Goal: Information Seeking & Learning: Find specific fact

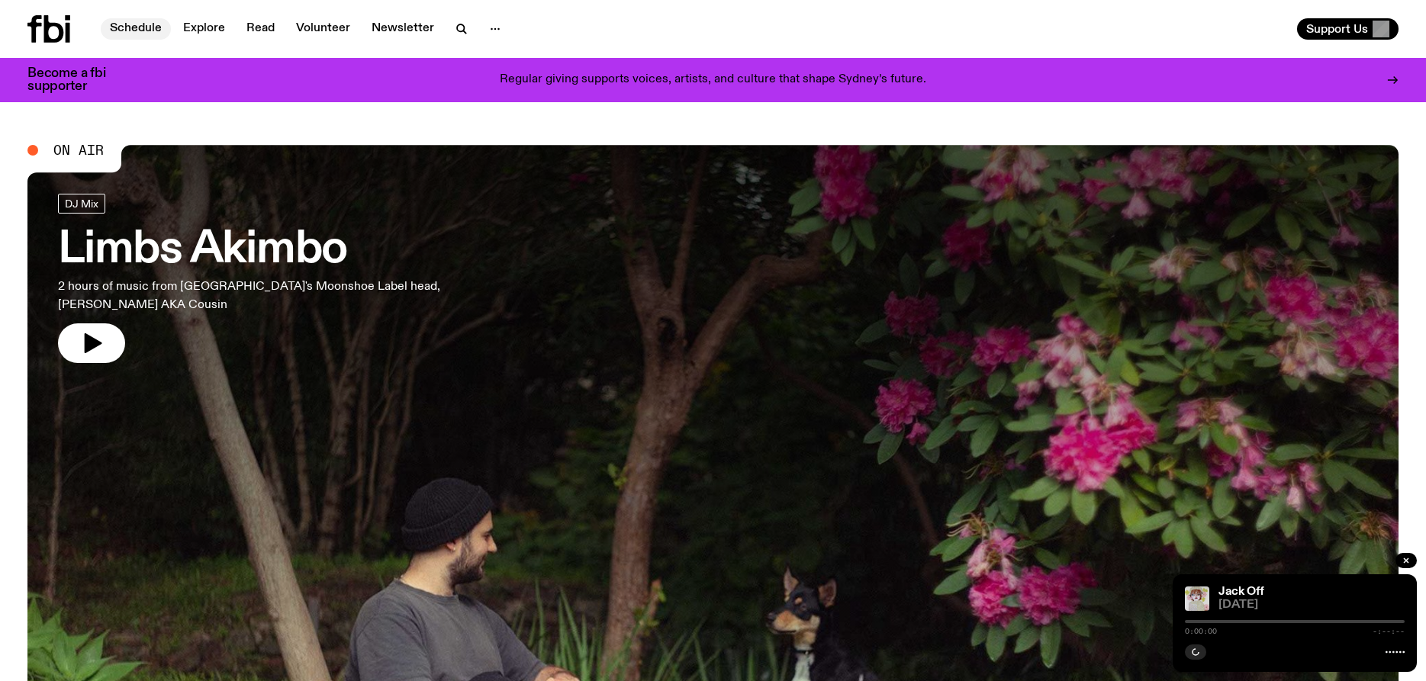
click at [149, 32] on link "Schedule" at bounding box center [136, 28] width 70 height 21
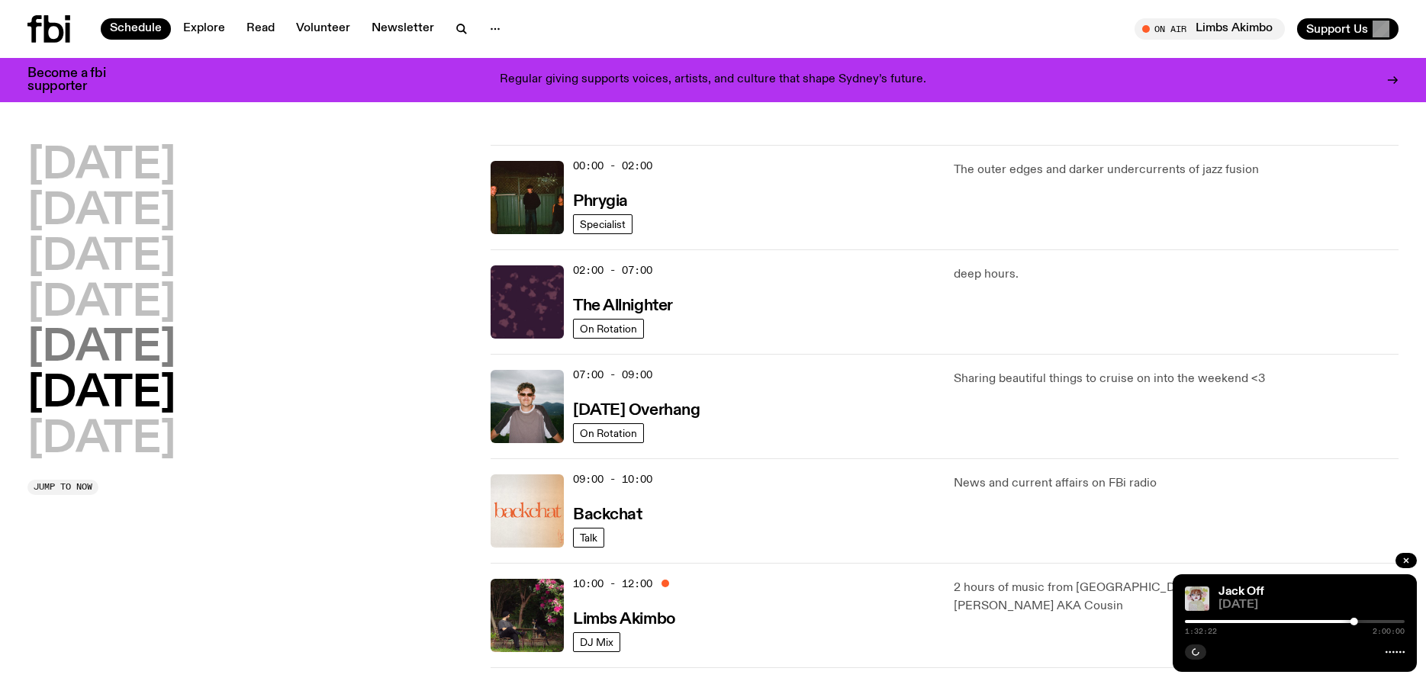
click at [125, 345] on h2 "[DATE]" at bounding box center [101, 348] width 148 height 43
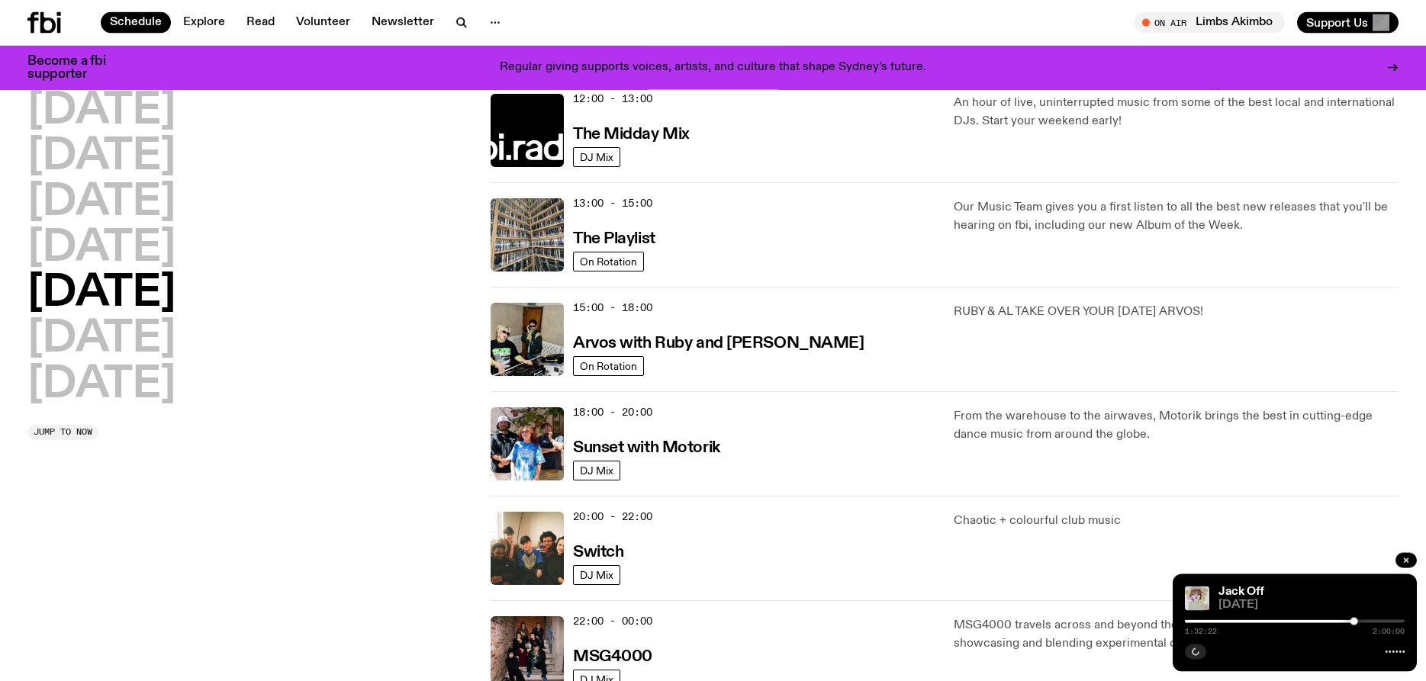
scroll to position [389, 0]
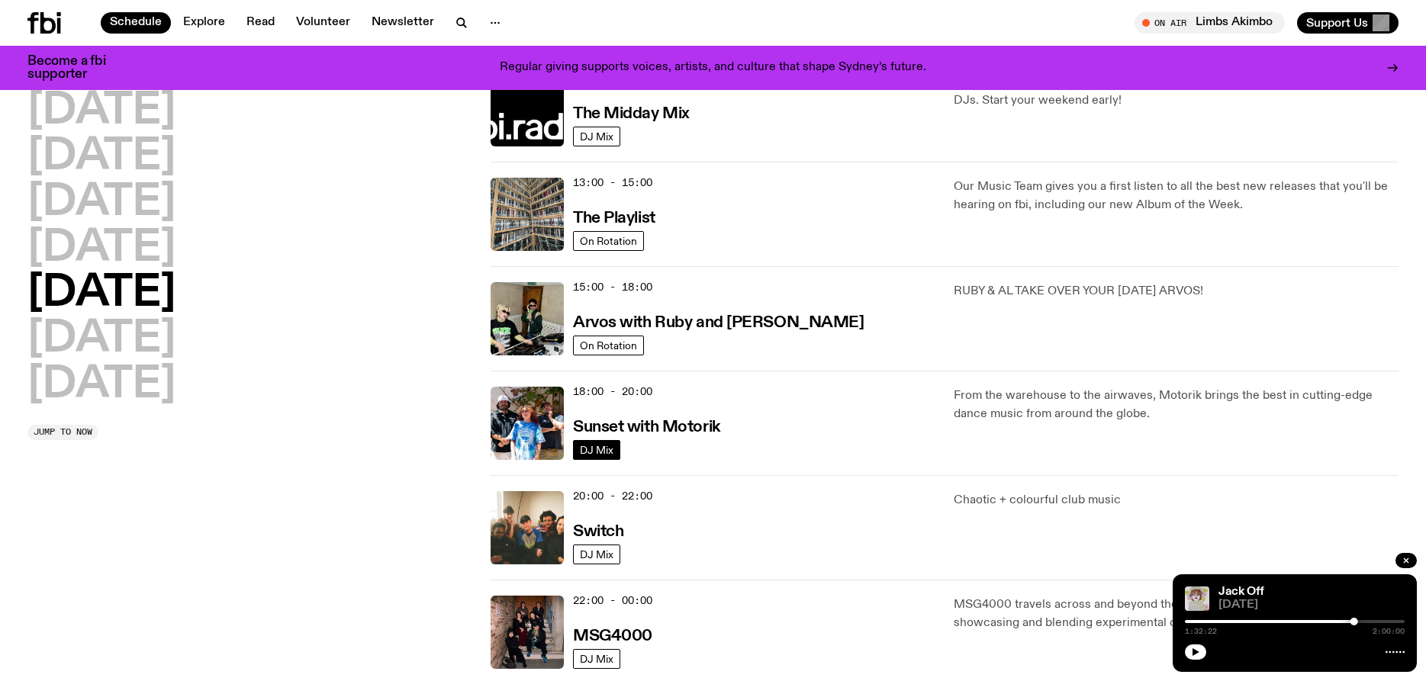
click at [592, 450] on span "DJ Mix" at bounding box center [597, 449] width 34 height 11
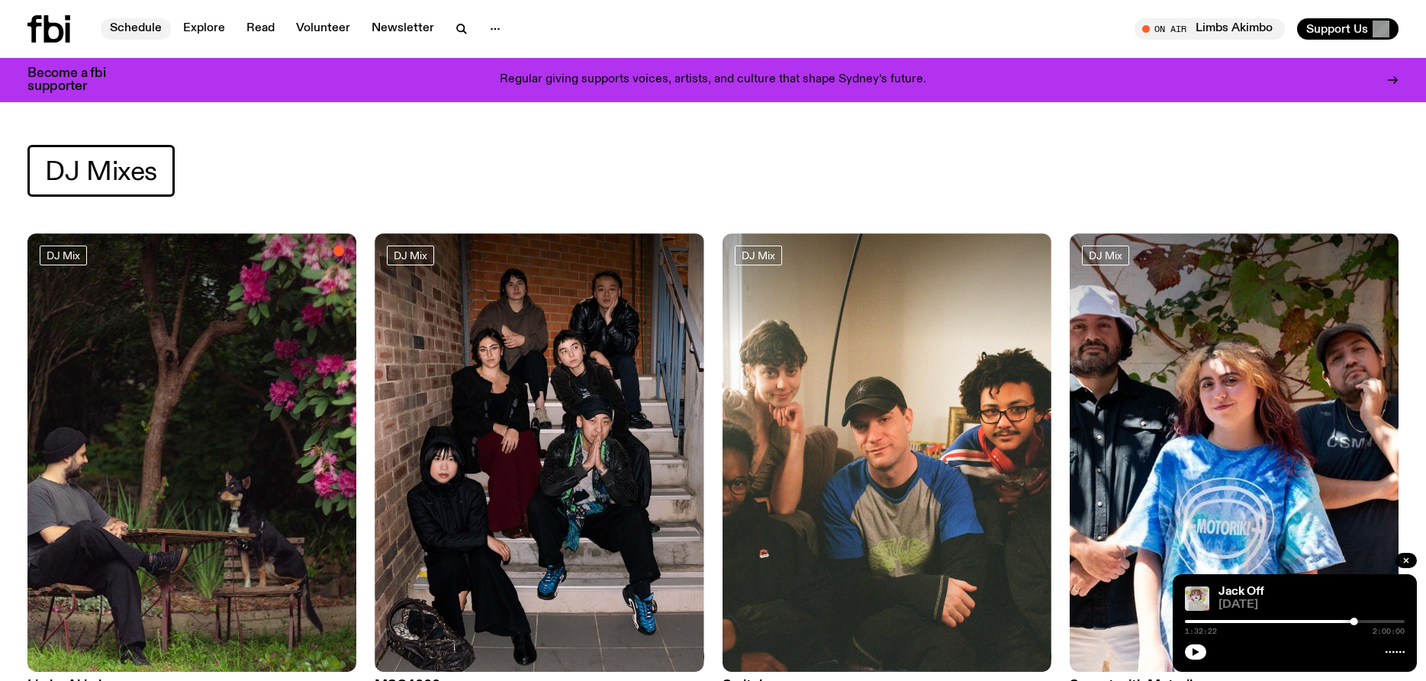
click at [152, 27] on link "Schedule" at bounding box center [136, 28] width 70 height 21
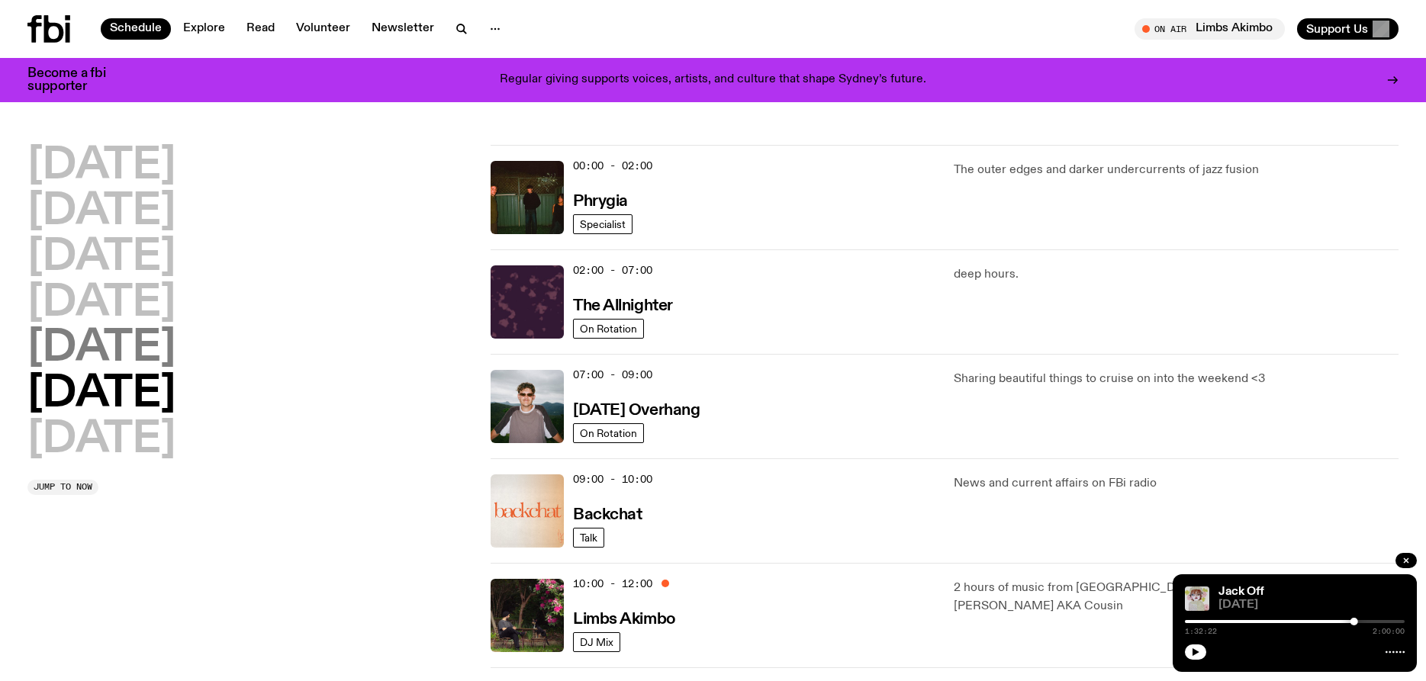
click at [103, 357] on h2 "[DATE]" at bounding box center [101, 348] width 148 height 43
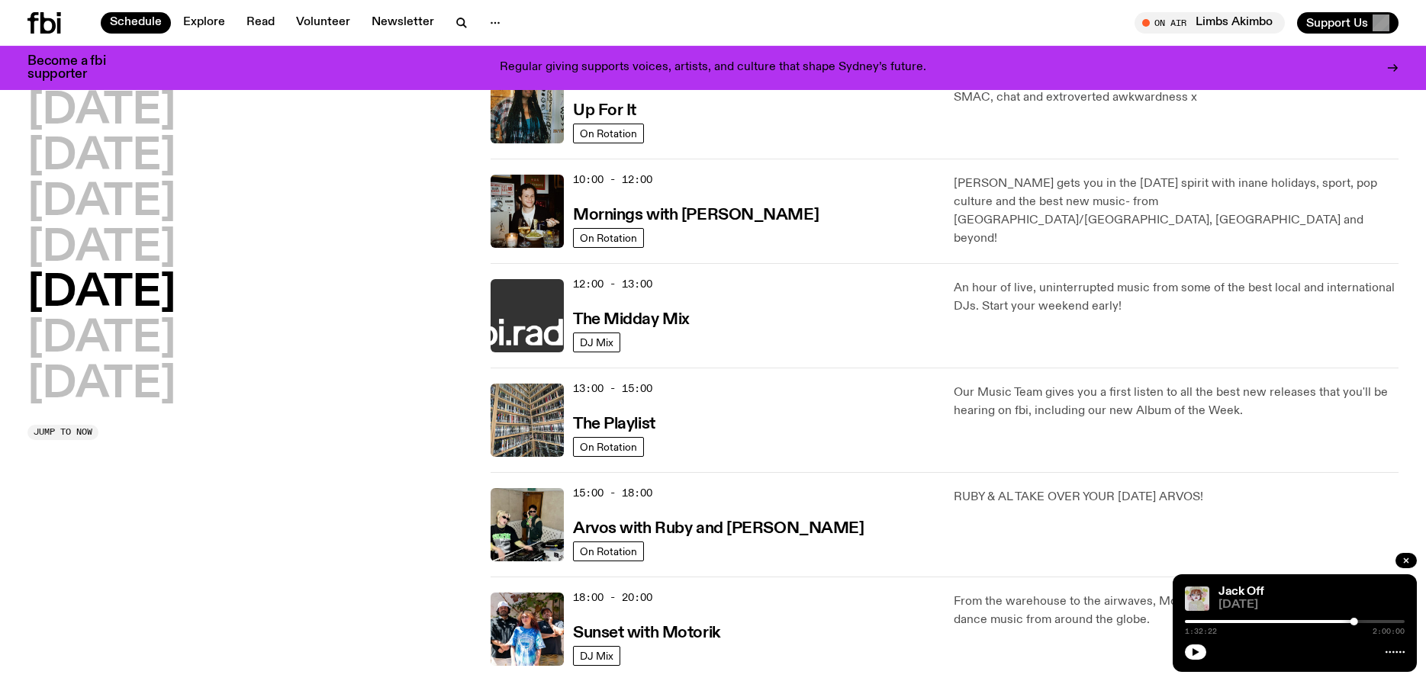
scroll to position [354, 0]
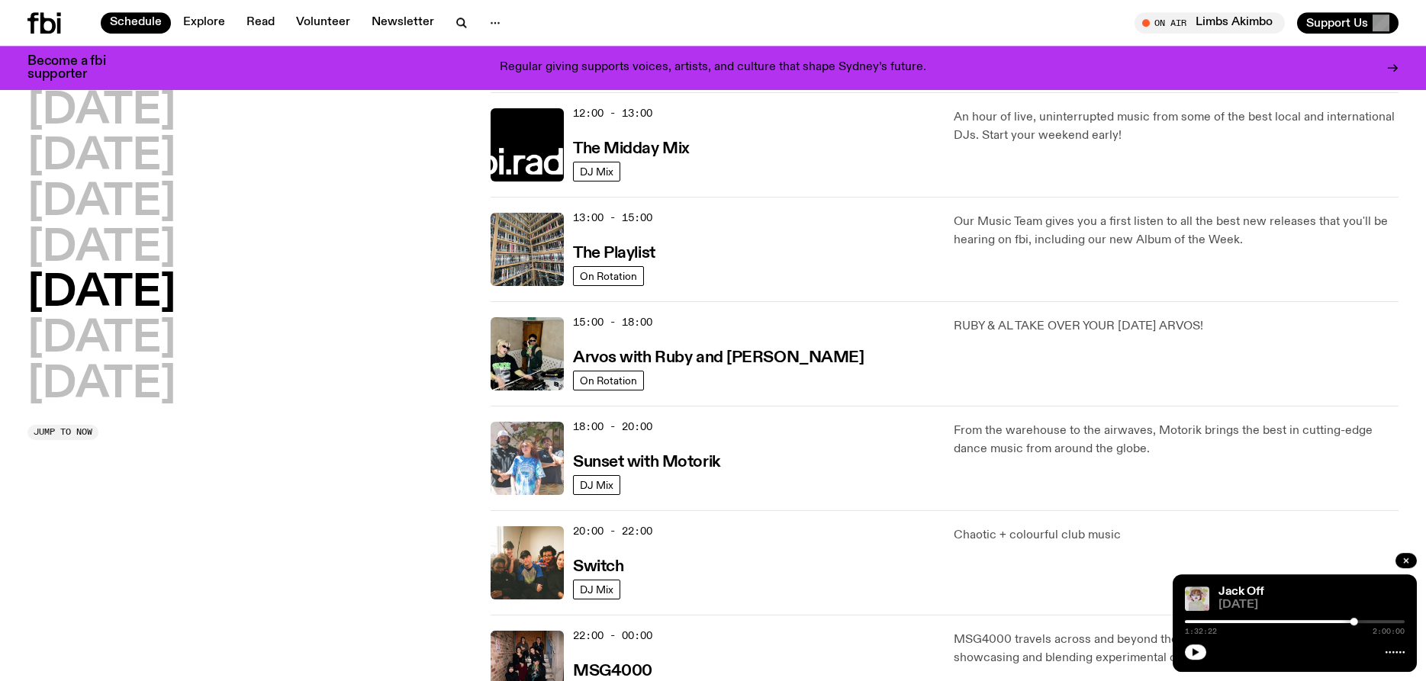
click at [524, 448] on img at bounding box center [527, 458] width 73 height 73
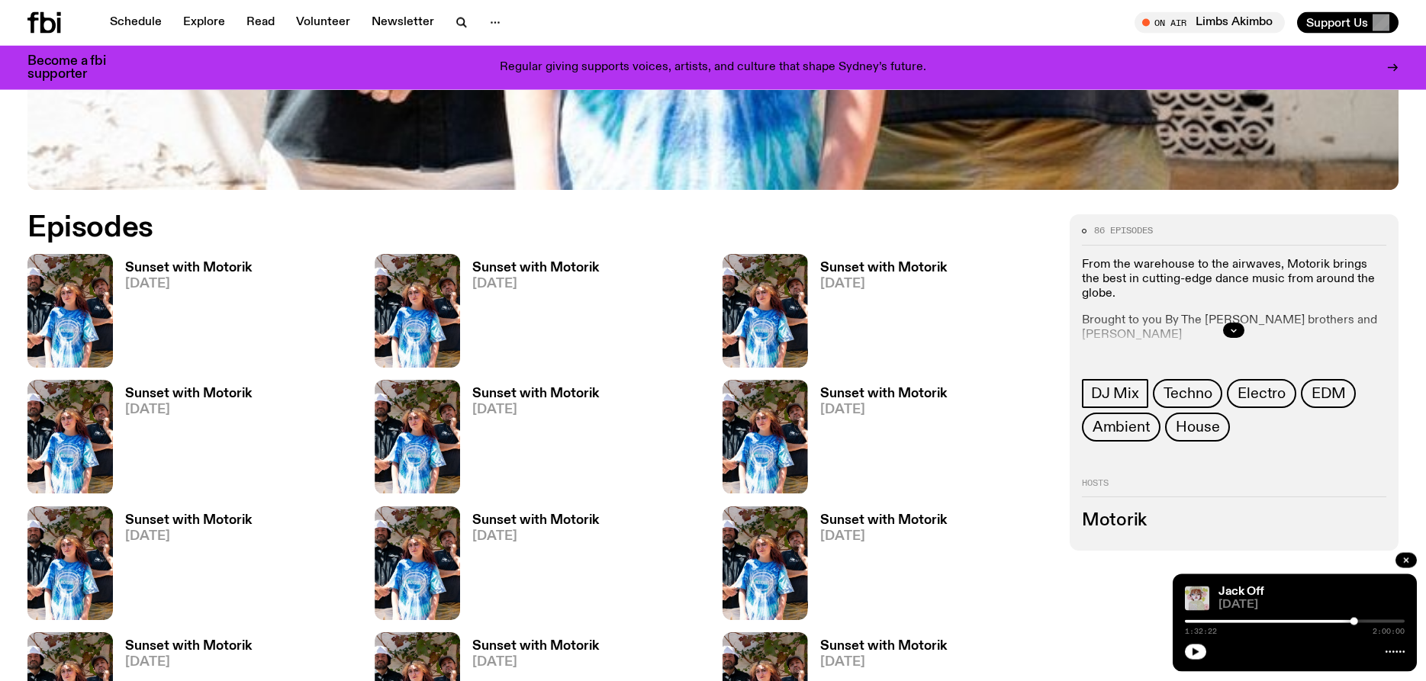
scroll to position [856, 0]
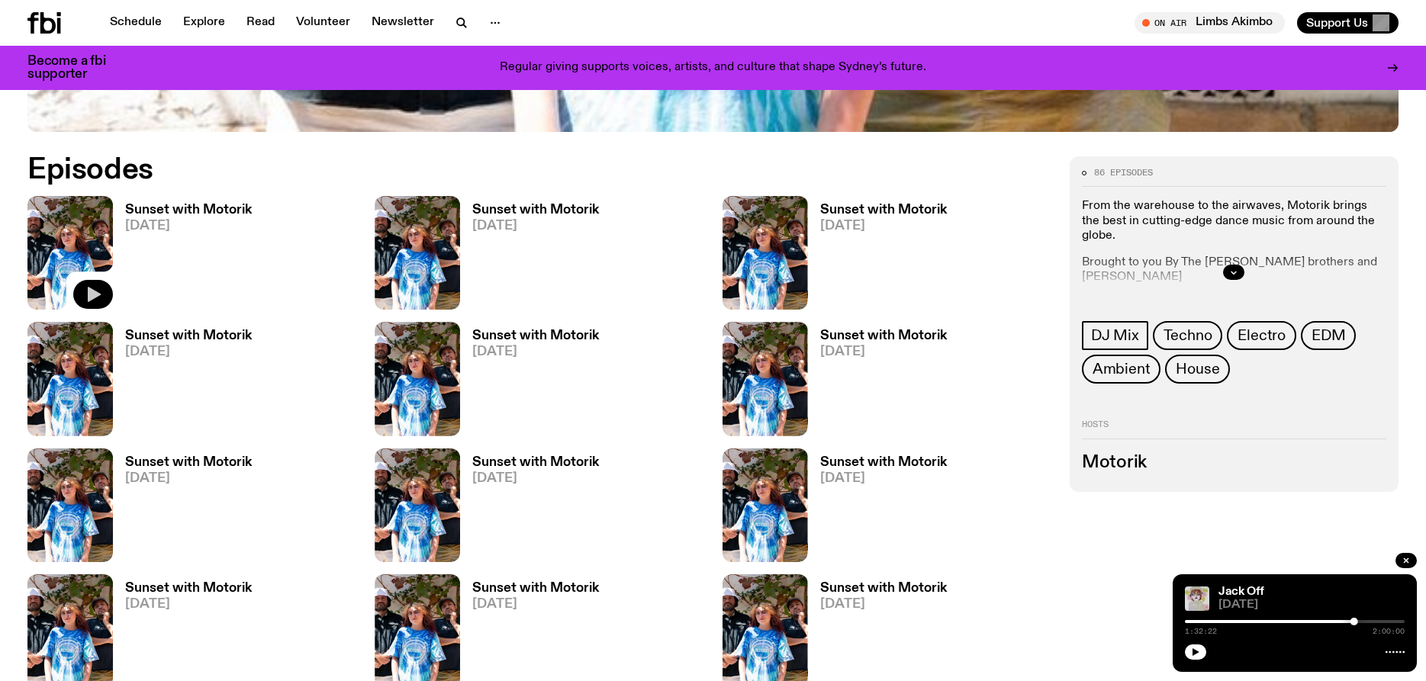
click at [94, 299] on icon "button" at bounding box center [93, 294] width 18 height 18
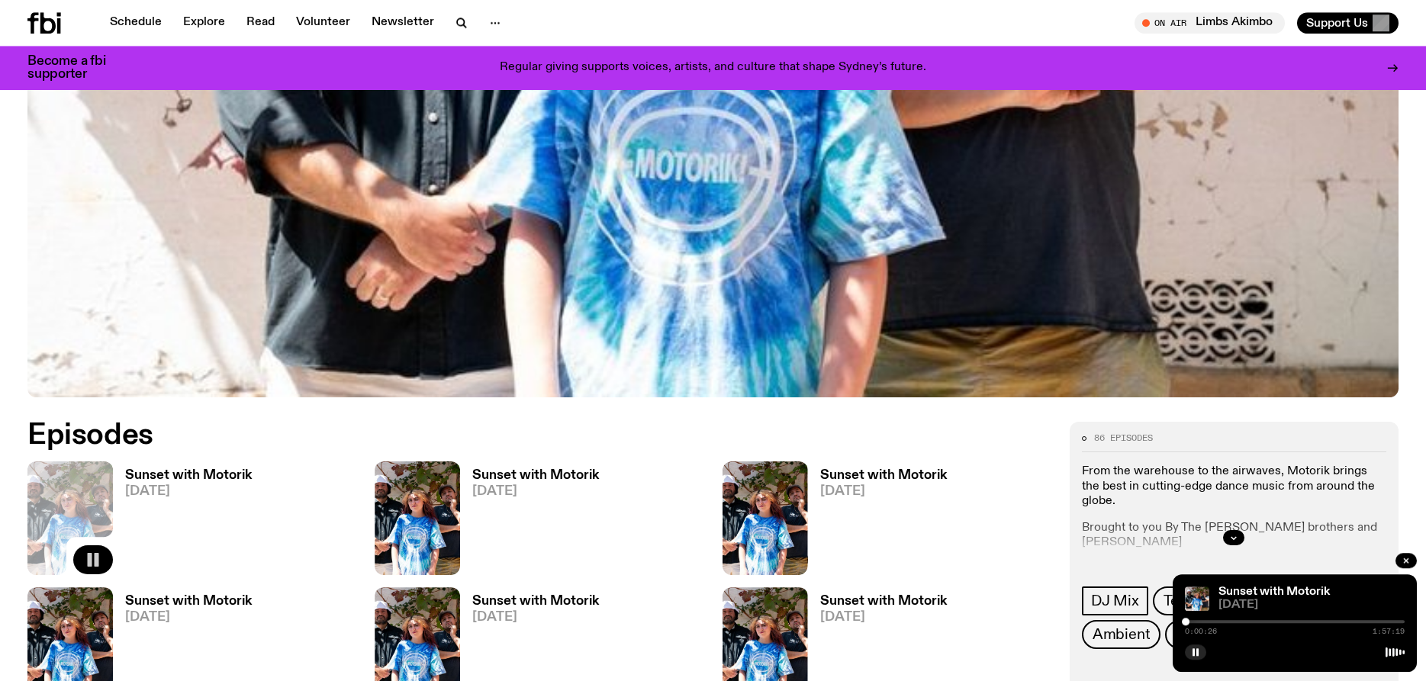
scroll to position [467, 0]
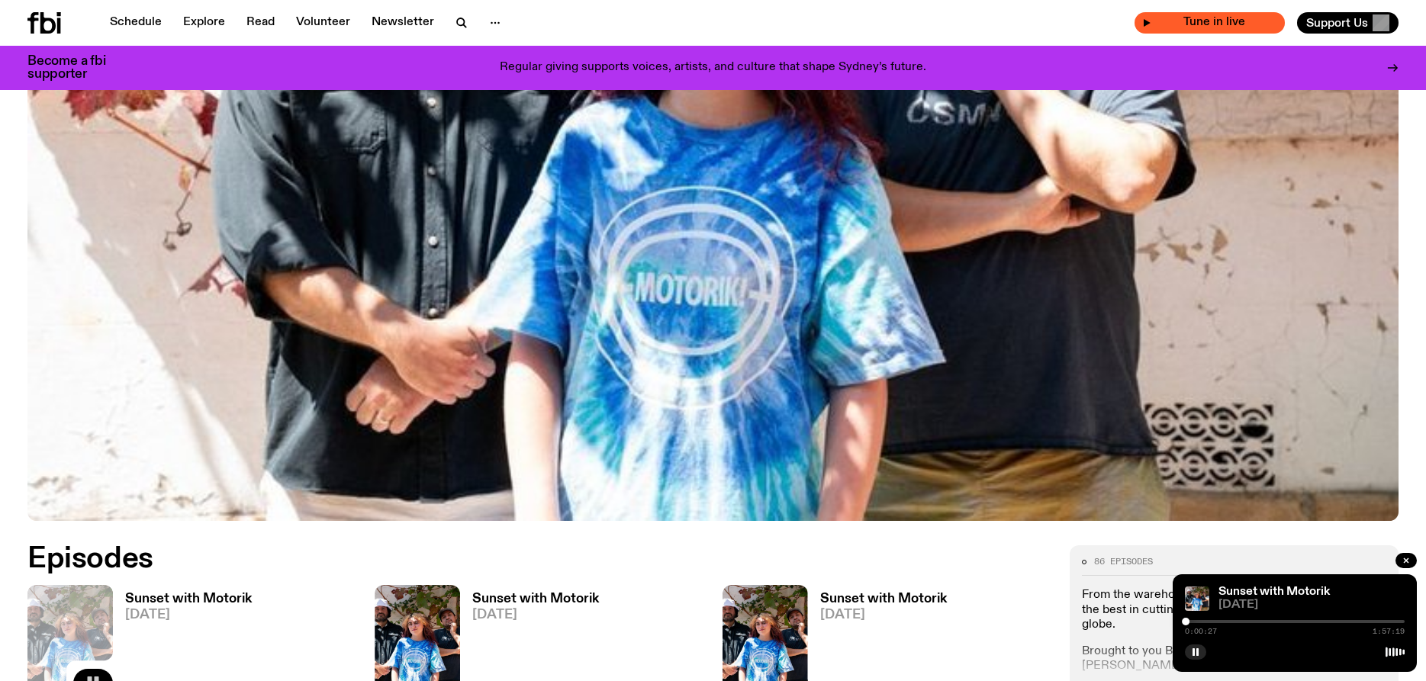
click at [1205, 23] on span "Tune in live" at bounding box center [1214, 22] width 126 height 11
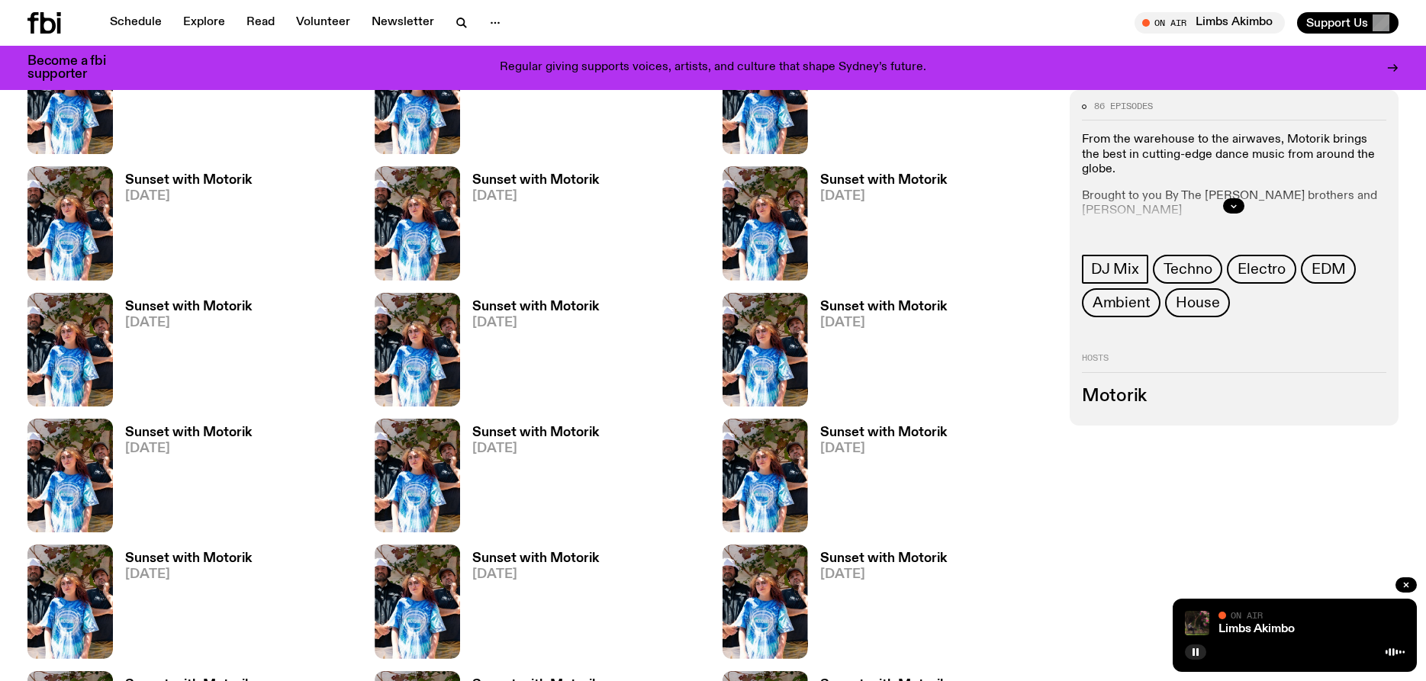
scroll to position [623, 0]
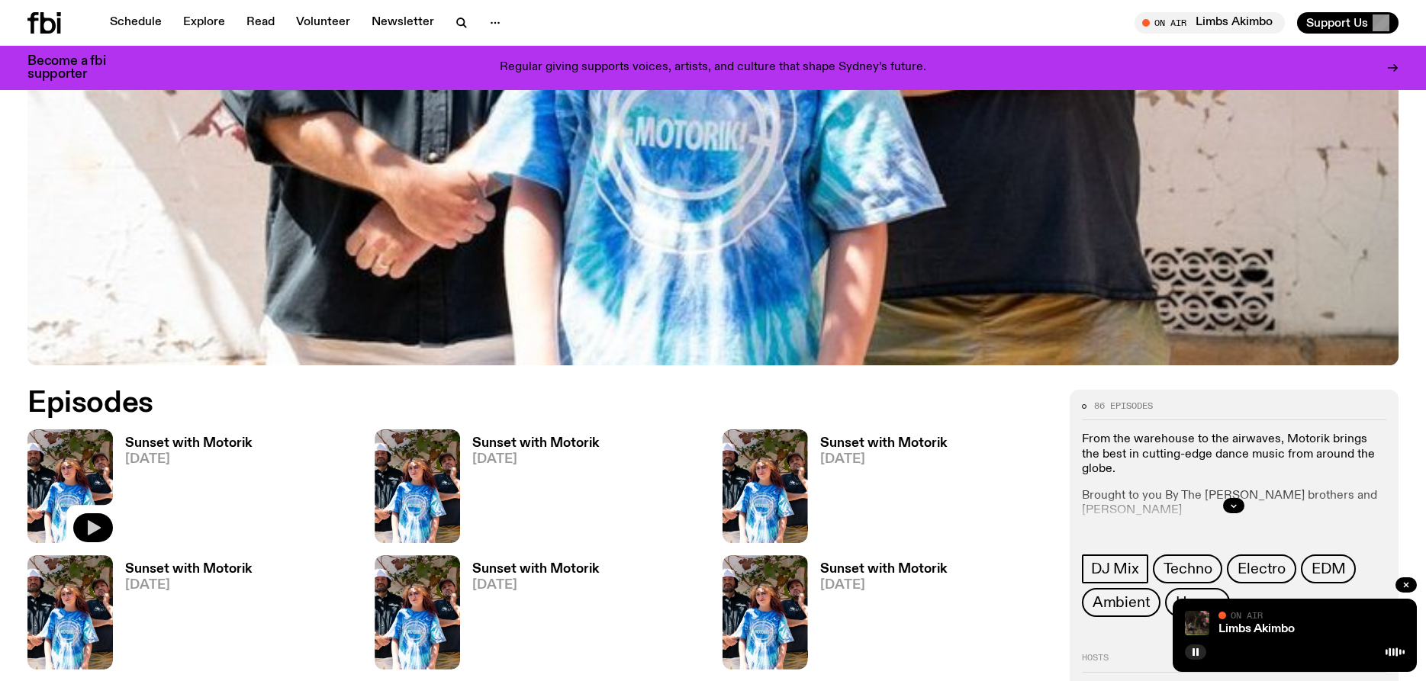
click at [93, 526] on icon "button" at bounding box center [94, 528] width 13 height 15
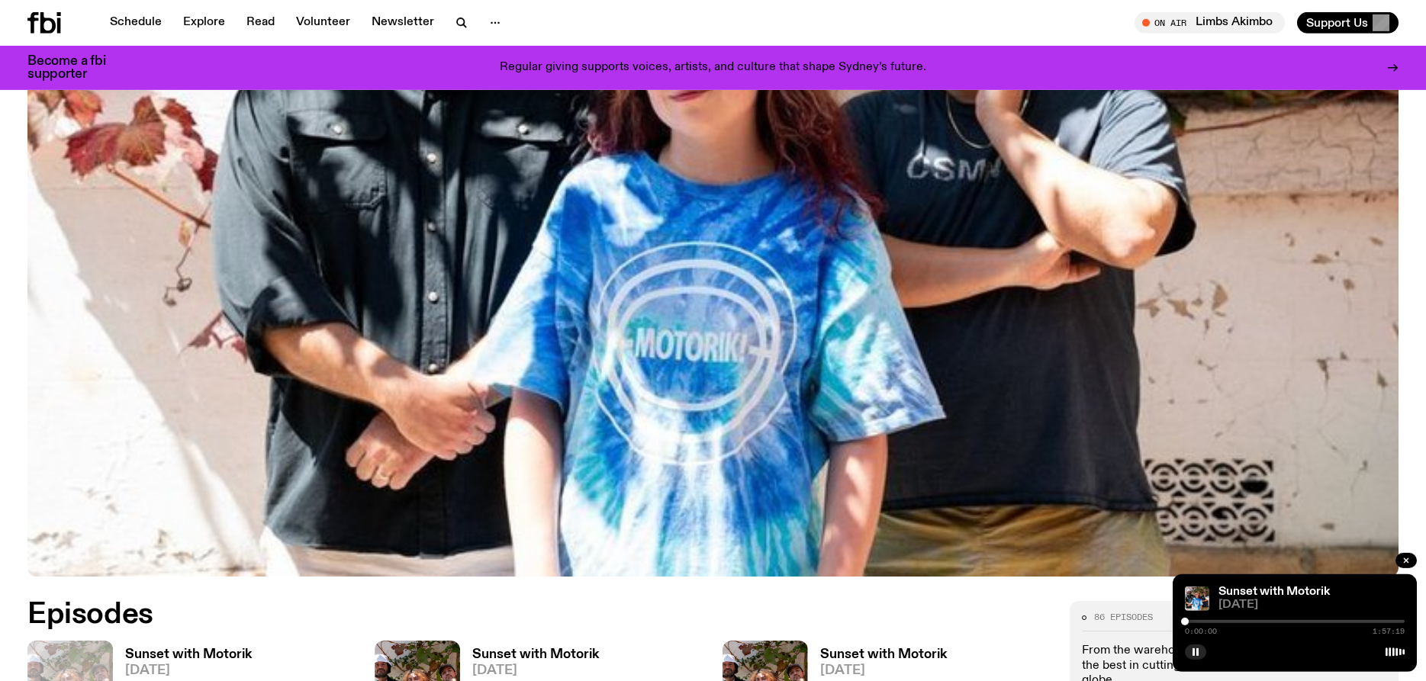
scroll to position [389, 0]
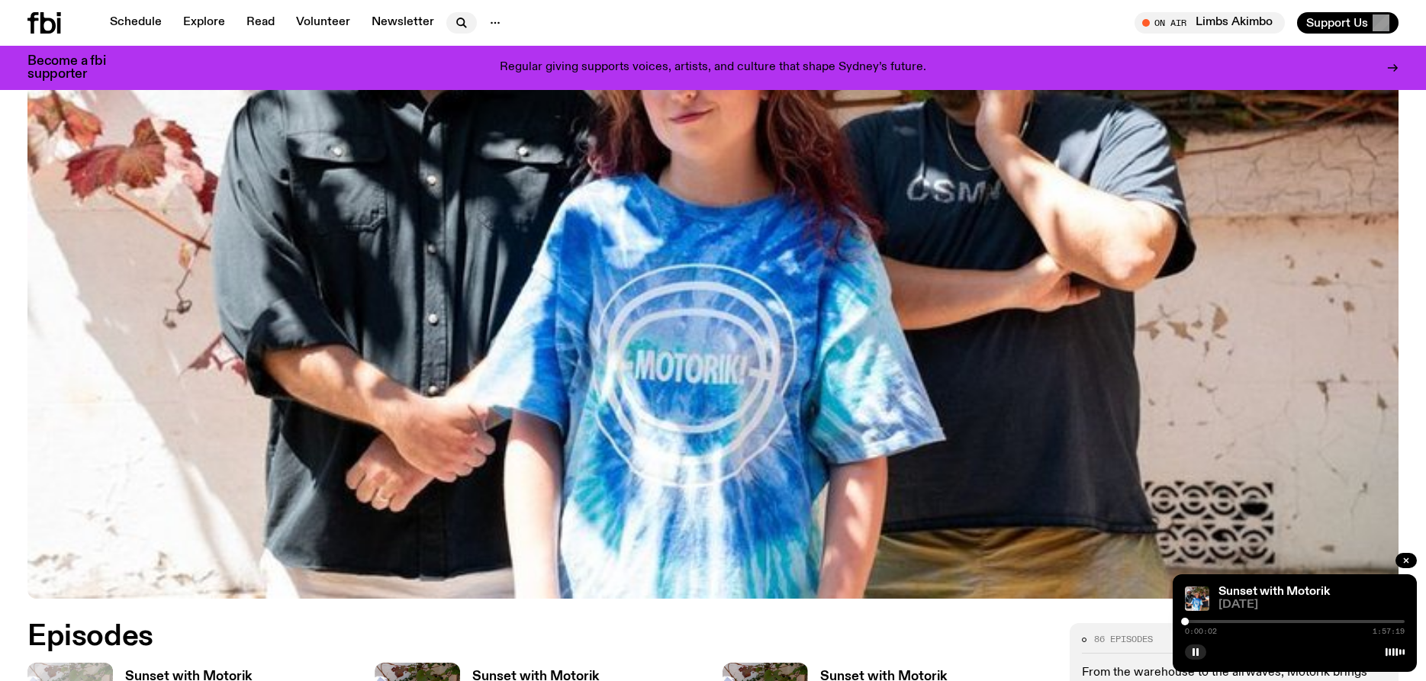
click at [454, 23] on icon "button" at bounding box center [461, 23] width 18 height 18
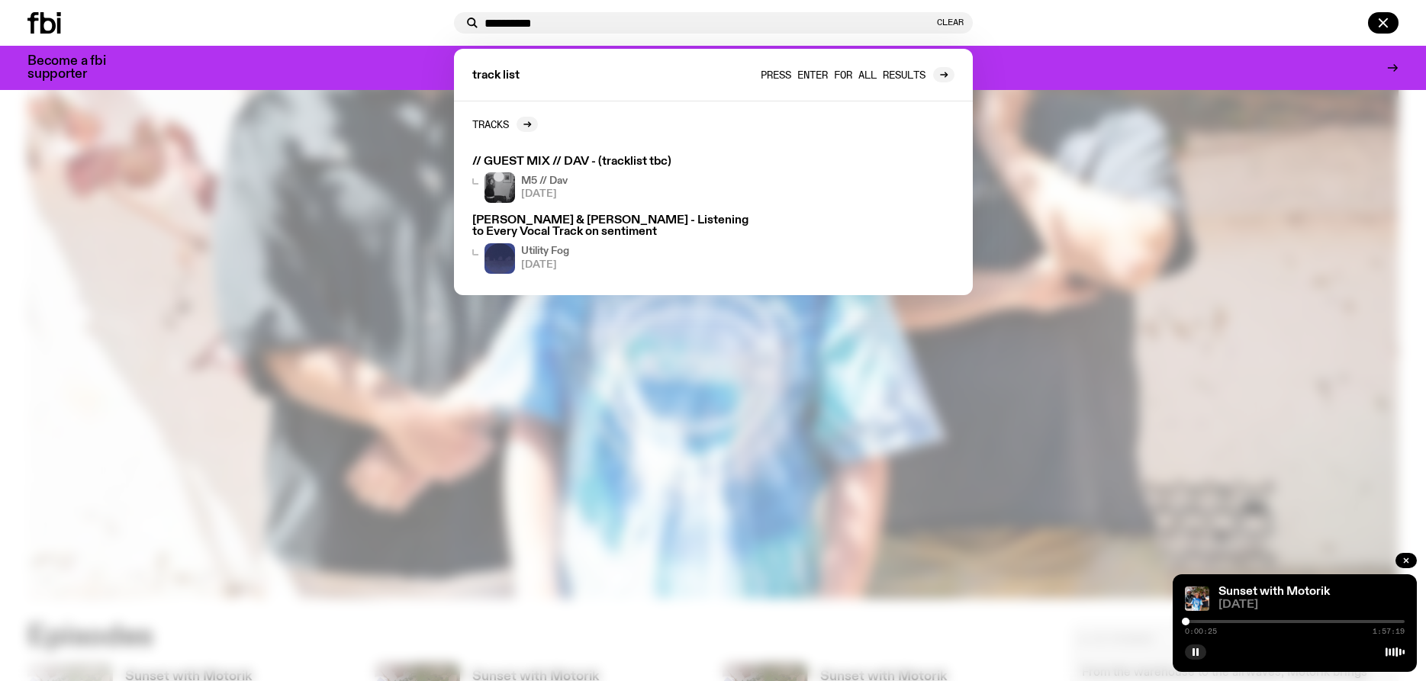
type input "**********"
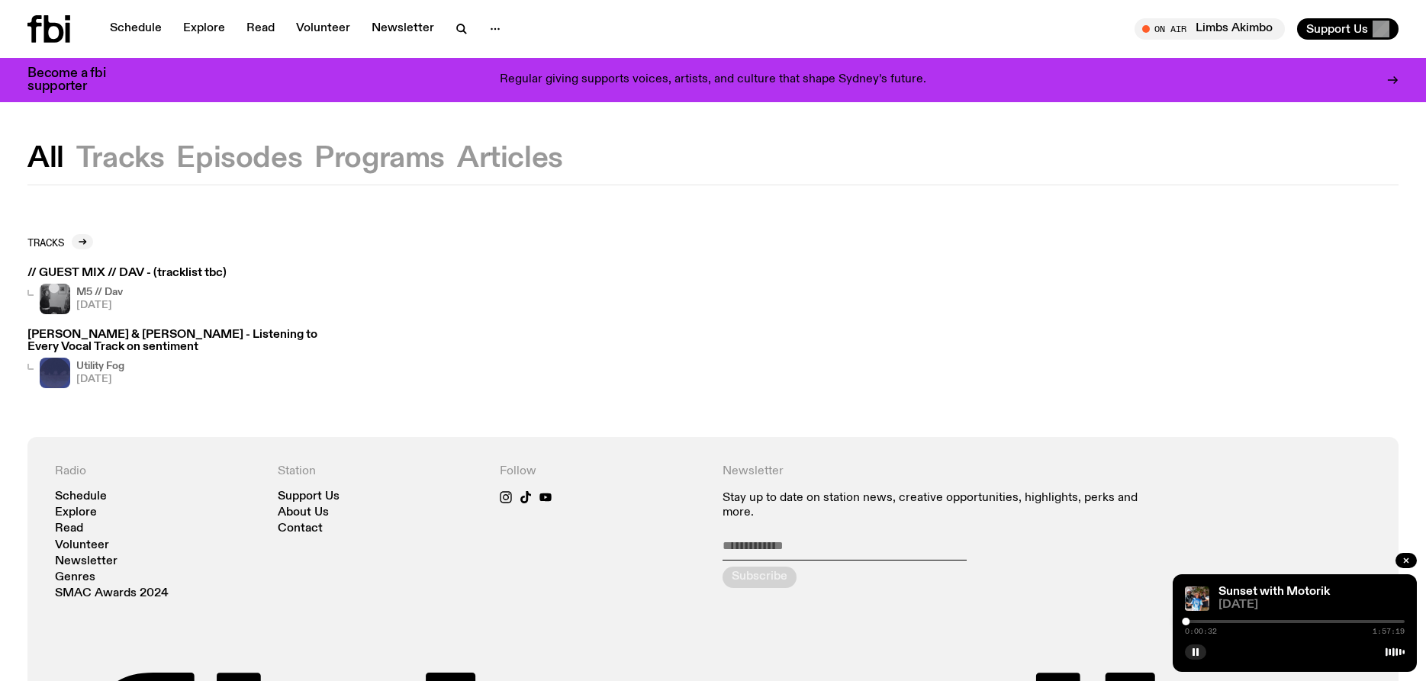
click at [314, 158] on button "Episodes" at bounding box center [379, 158] width 130 height 27
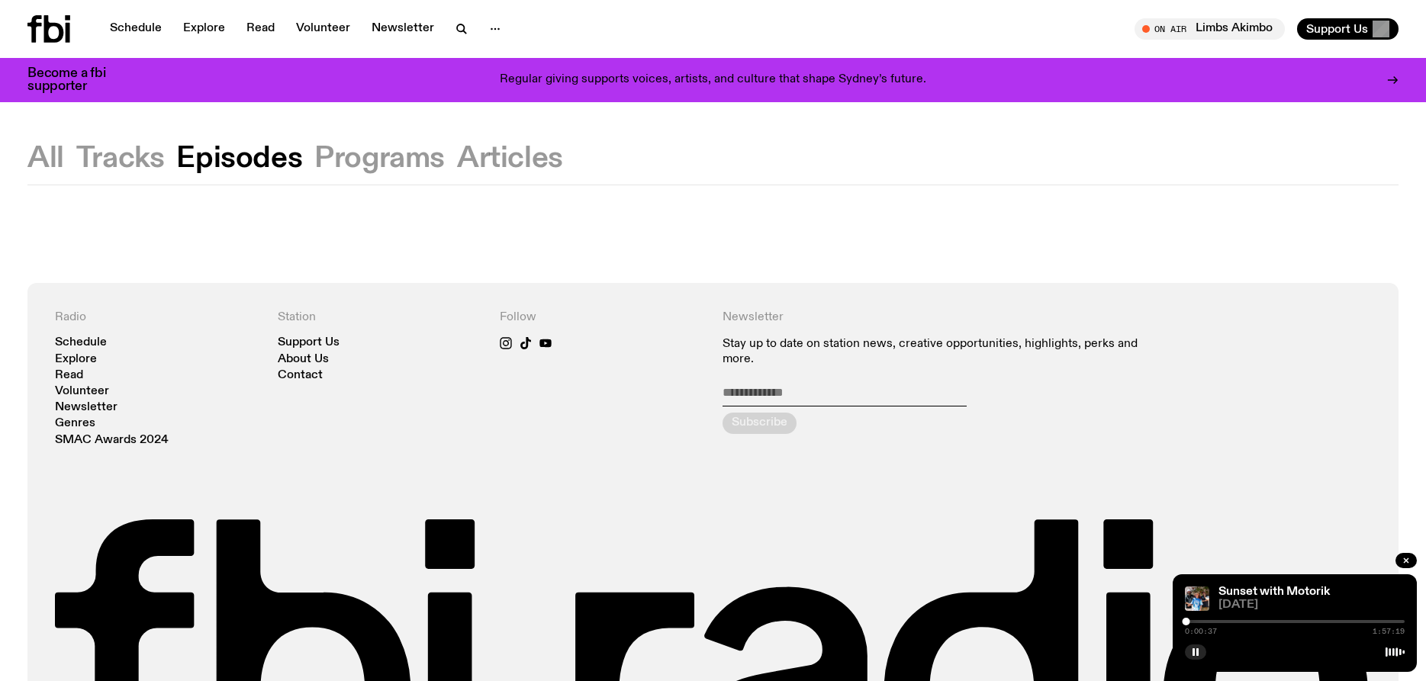
click at [457, 155] on button "Programs" at bounding box center [510, 158] width 106 height 27
click at [356, 162] on button "Programs" at bounding box center [379, 158] width 130 height 27
click at [352, 150] on button "Programs" at bounding box center [379, 158] width 130 height 27
click at [351, 150] on button "Programs" at bounding box center [379, 158] width 130 height 27
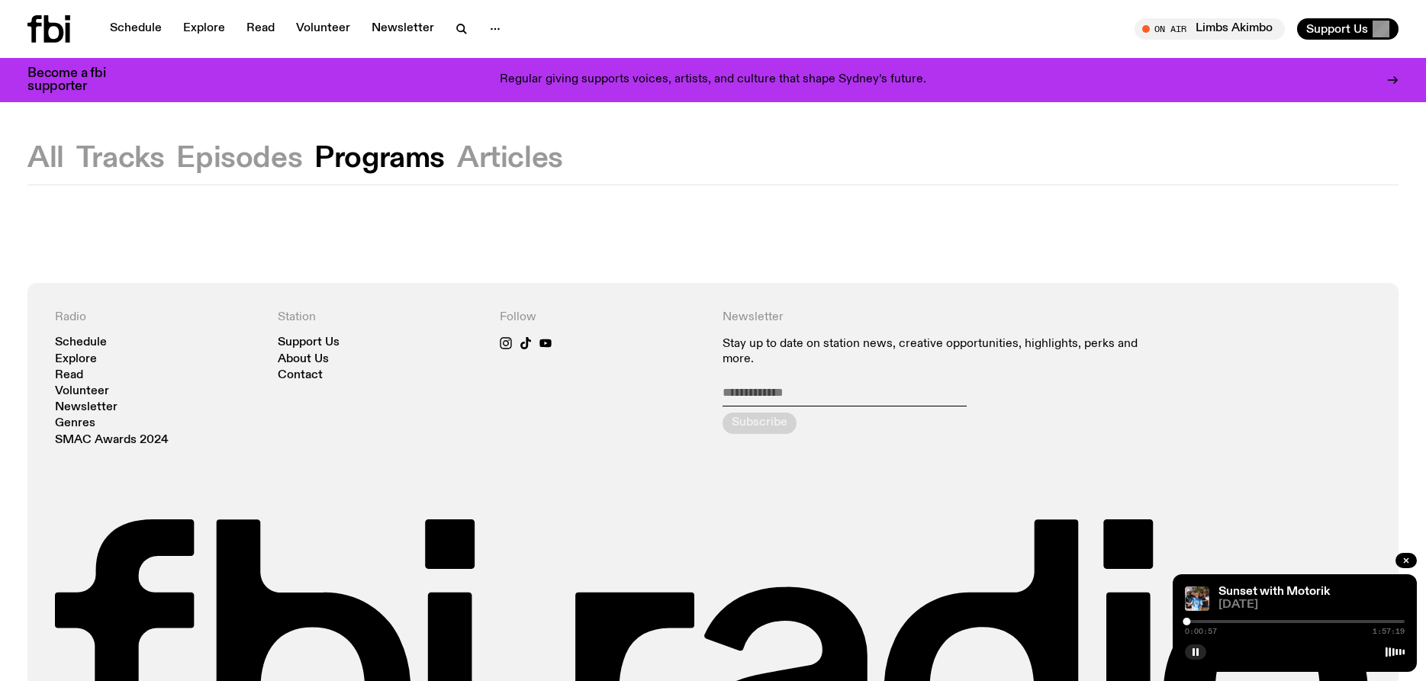
click at [76, 152] on button "All" at bounding box center [120, 158] width 88 height 27
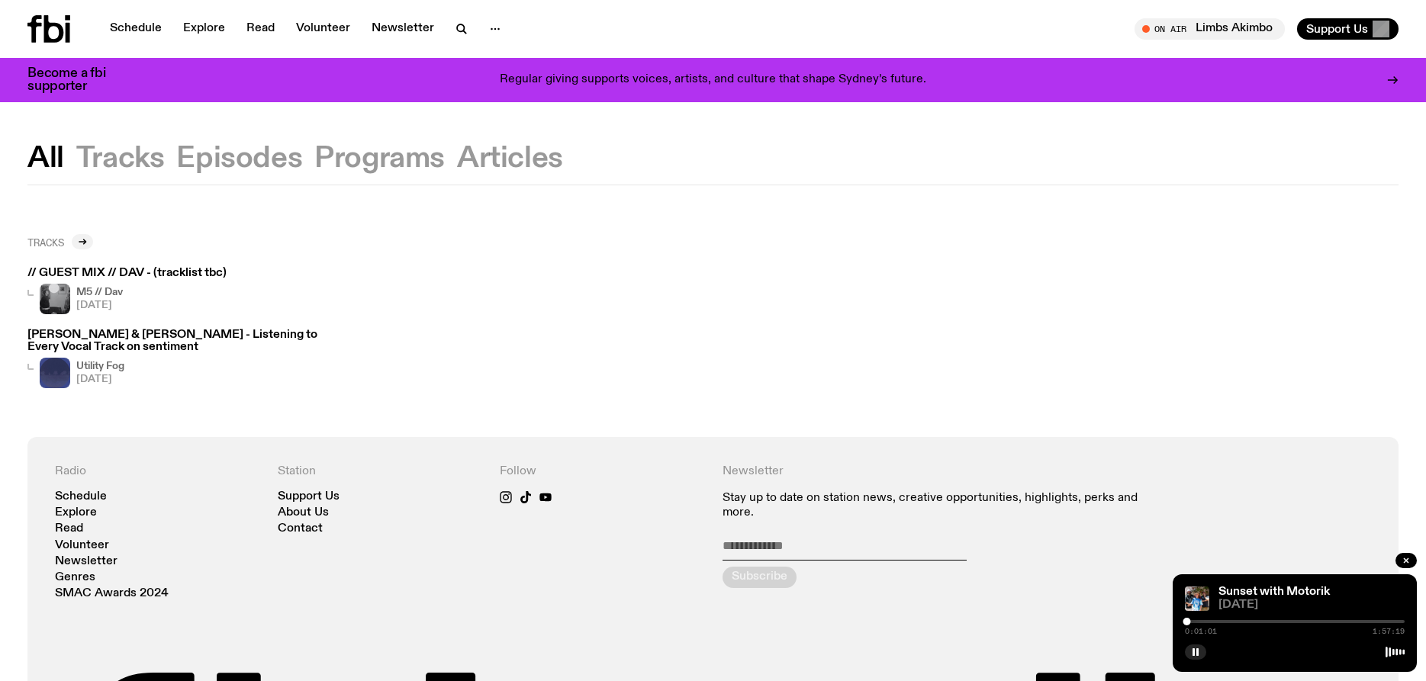
click at [56, 245] on h2 "Tracks" at bounding box center [45, 242] width 37 height 11
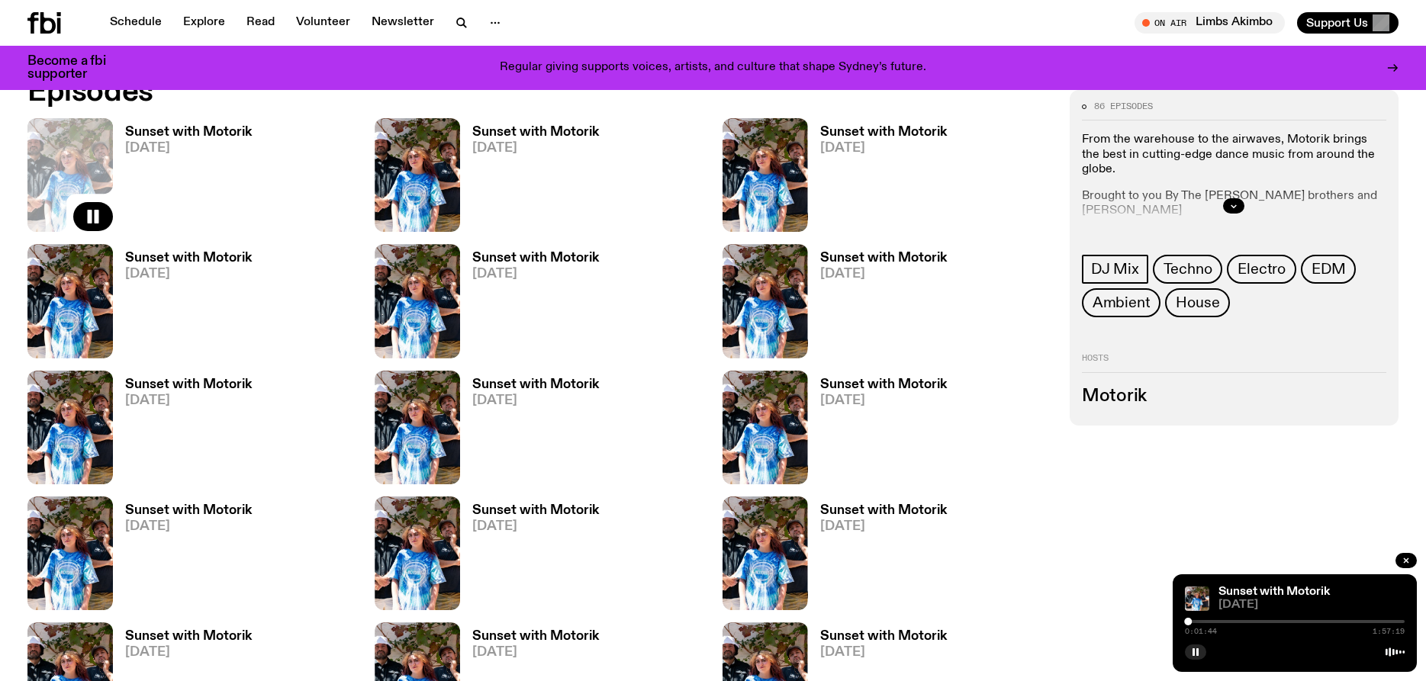
scroll to position [700, 0]
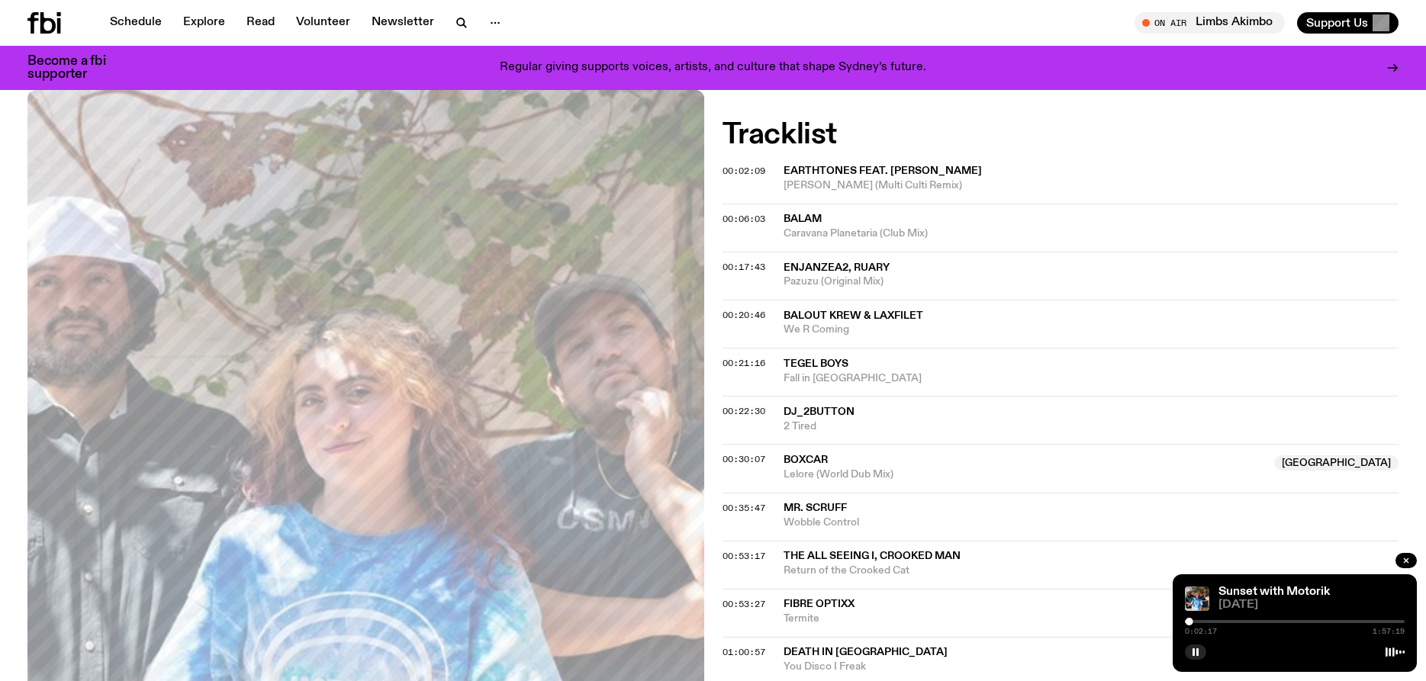
scroll to position [389, 0]
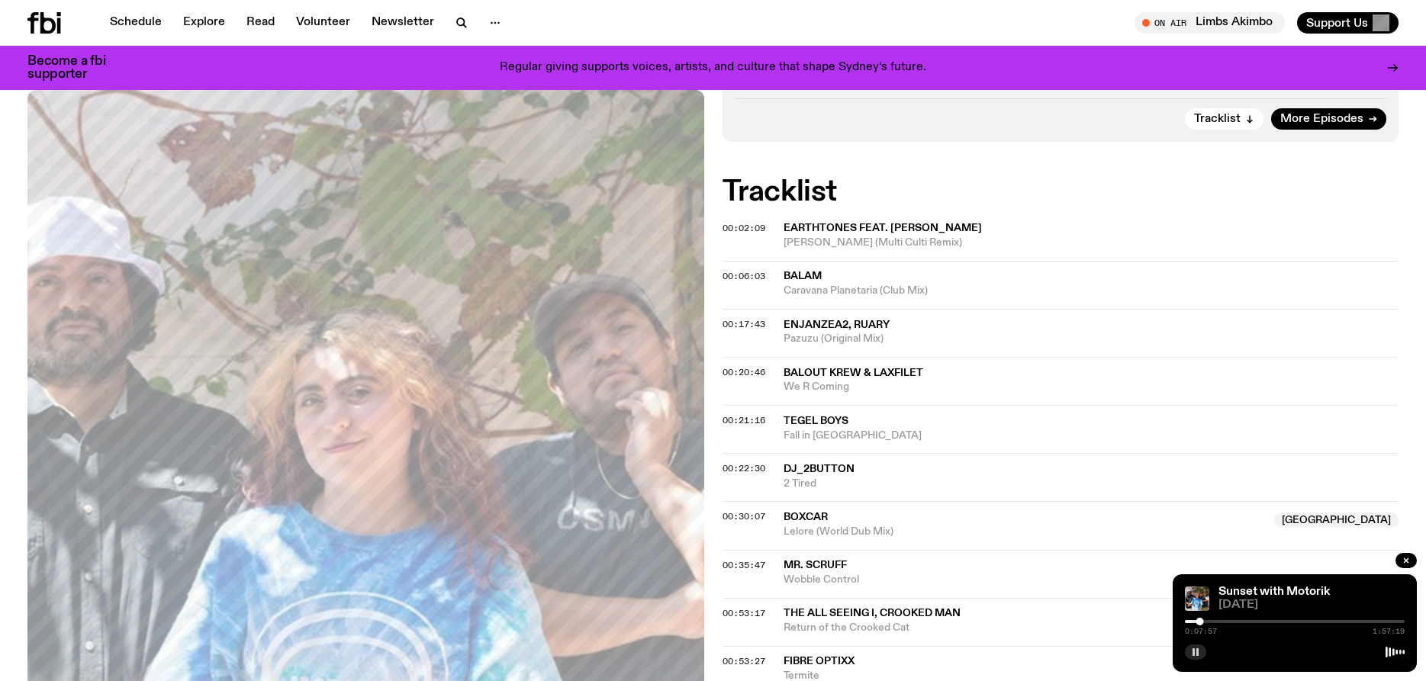
click at [1192, 650] on icon "button" at bounding box center [1195, 652] width 9 height 9
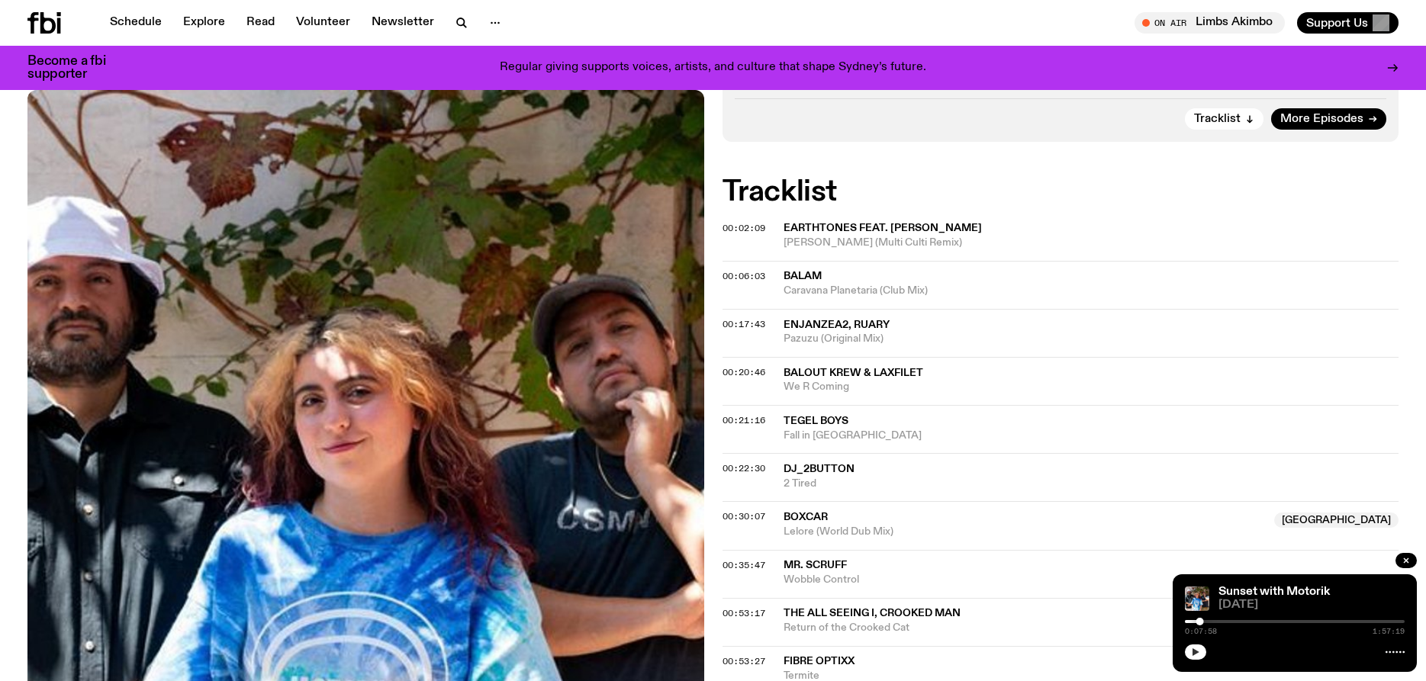
click at [1185, 645] on button "button" at bounding box center [1195, 652] width 21 height 15
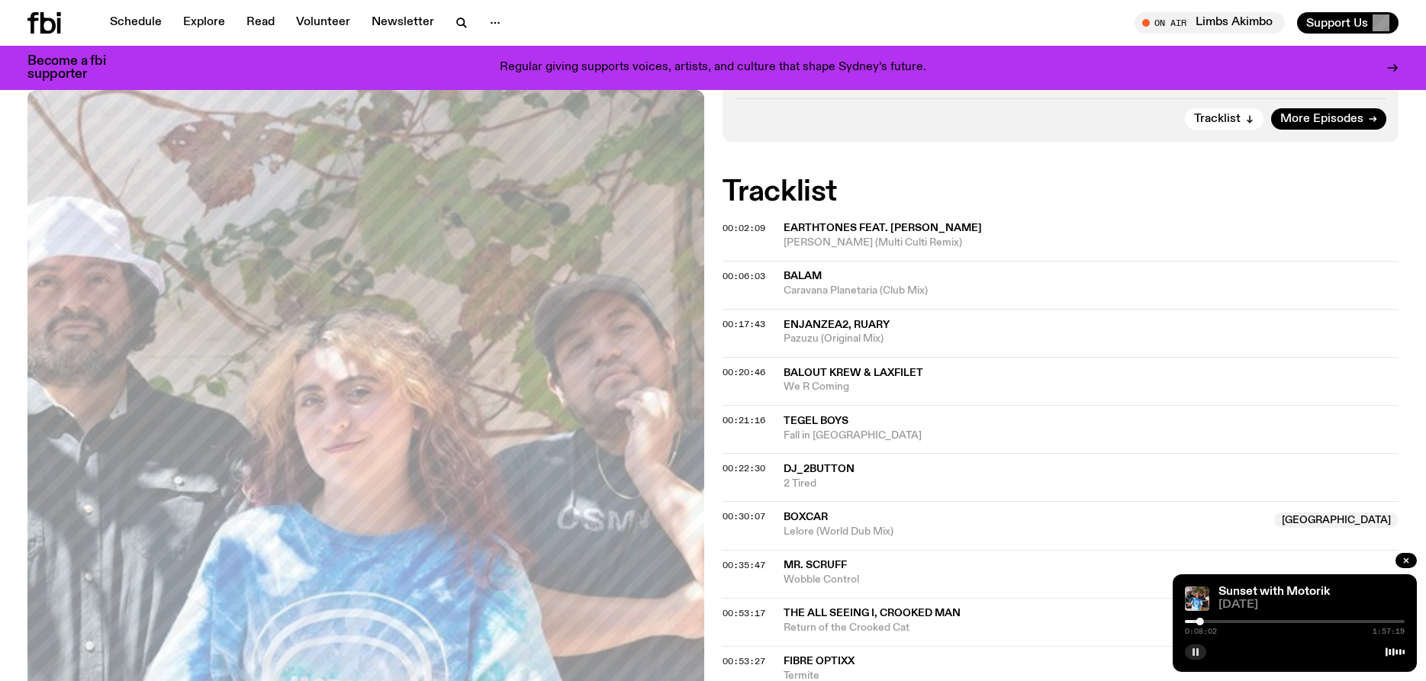
drag, startPoint x: 1193, startPoint y: 653, endPoint x: 1187, endPoint y: 636, distance: 17.9
click at [1194, 652] on rect "button" at bounding box center [1193, 652] width 2 height 8
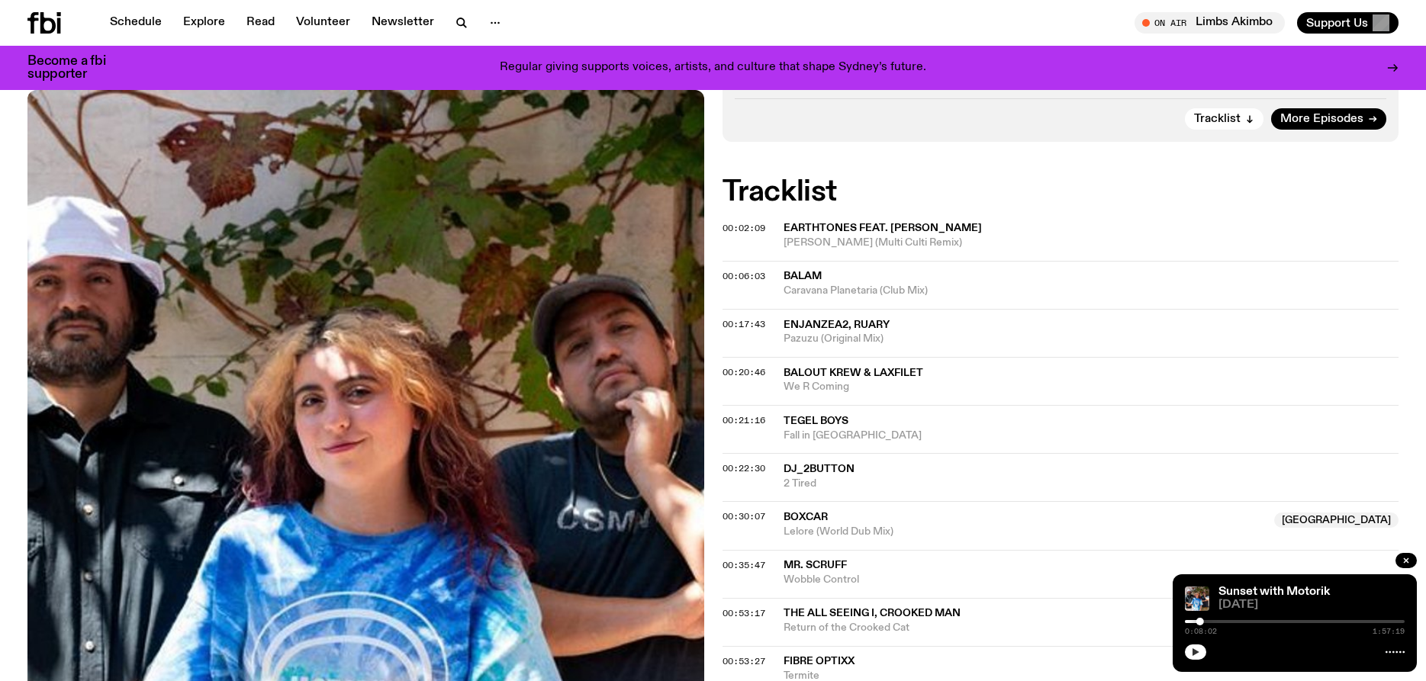
click at [1192, 648] on button "button" at bounding box center [1195, 652] width 21 height 15
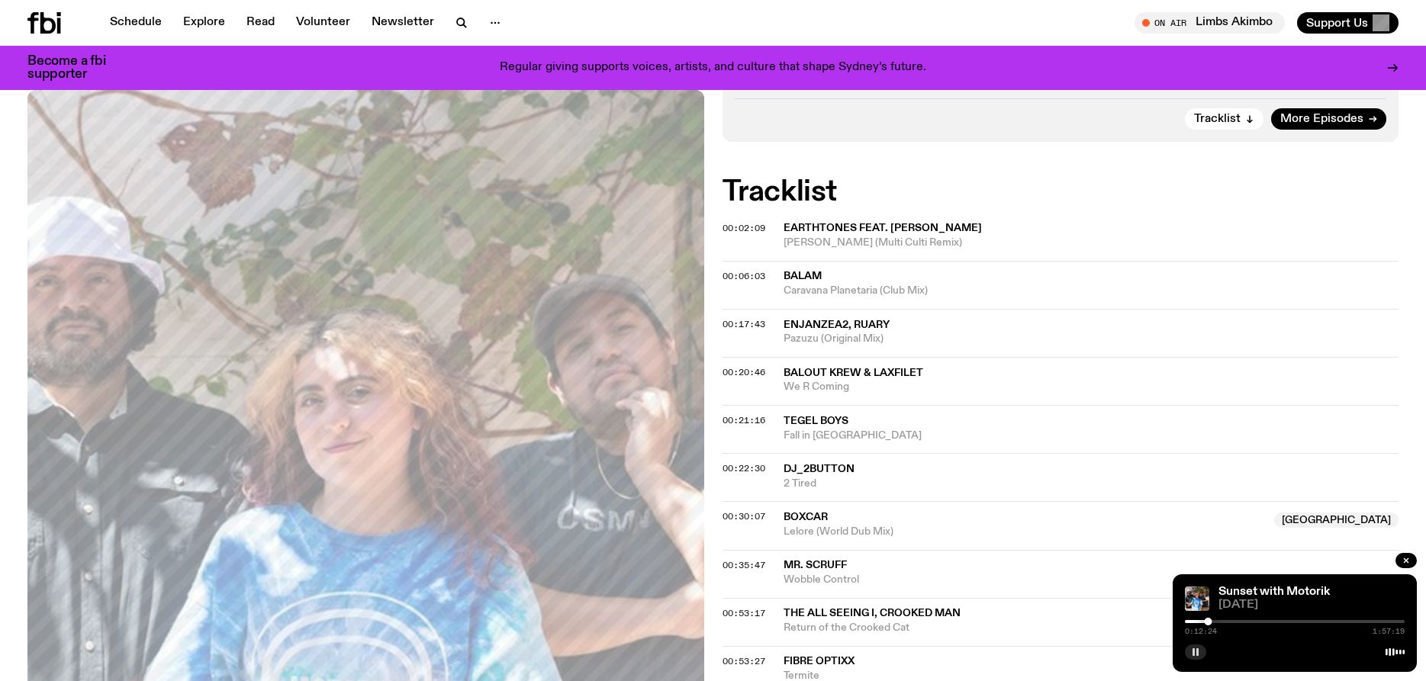
click at [1185, 645] on button "button" at bounding box center [1195, 652] width 21 height 15
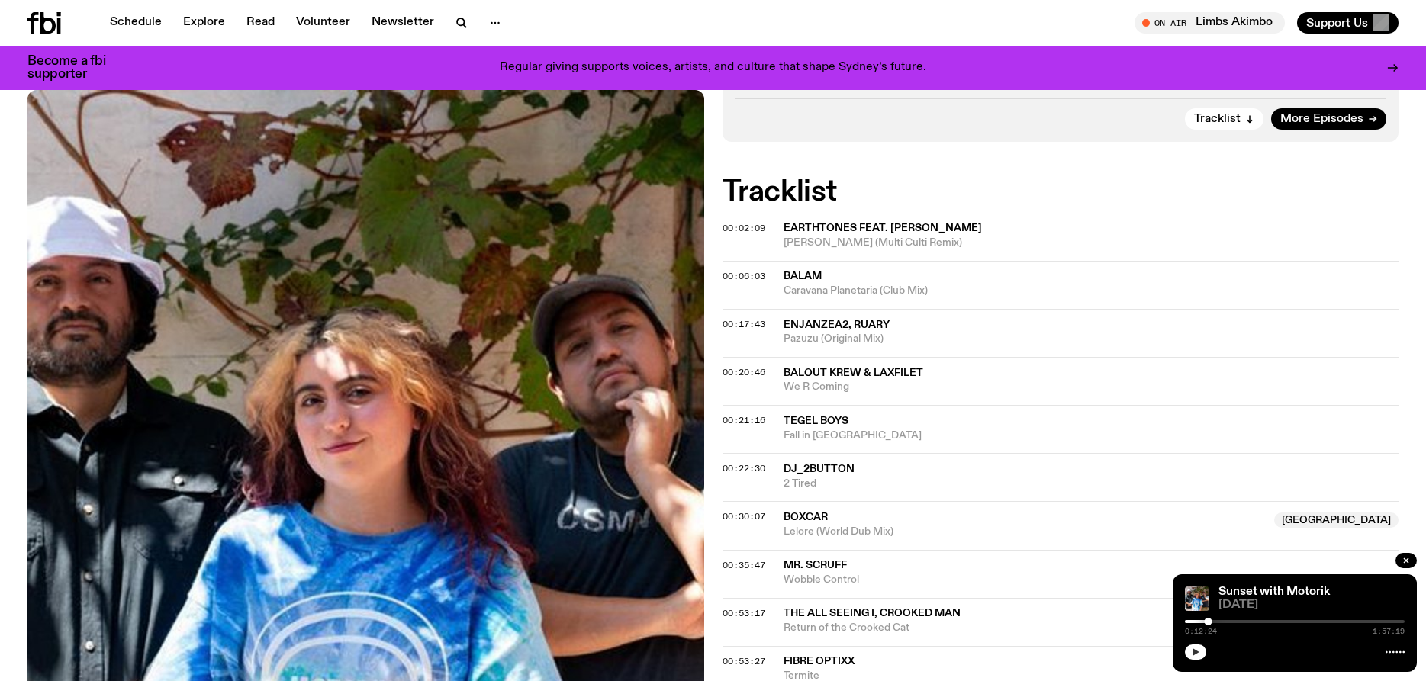
click at [1185, 645] on button "button" at bounding box center [1195, 652] width 21 height 15
